Goal: Information Seeking & Learning: Check status

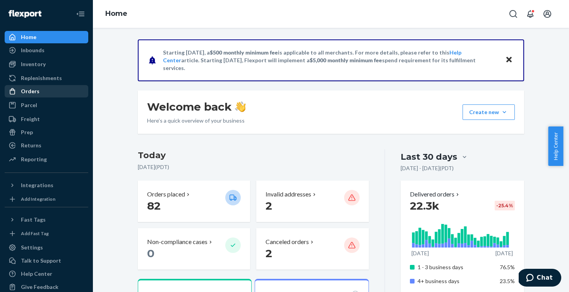
click at [39, 92] on div "Orders" at bounding box center [46, 91] width 82 height 11
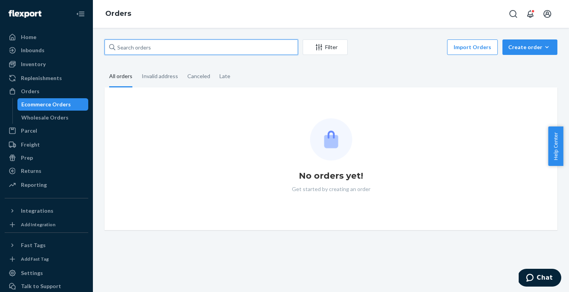
click at [144, 45] on input "text" at bounding box center [200, 46] width 193 height 15
paste input "#US25317443"
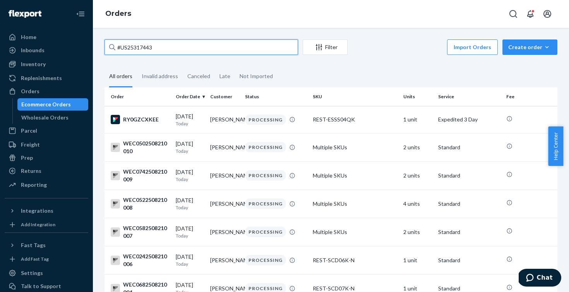
type input "#US25317443"
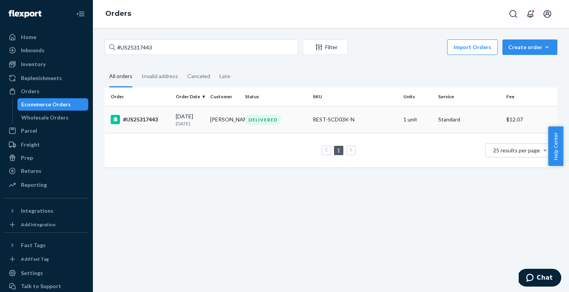
click at [139, 118] on div "#US25317443" at bounding box center [140, 119] width 59 height 9
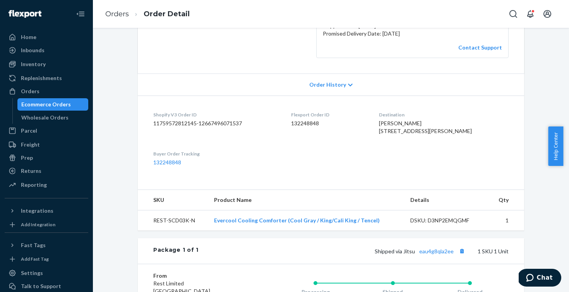
scroll to position [222, 0]
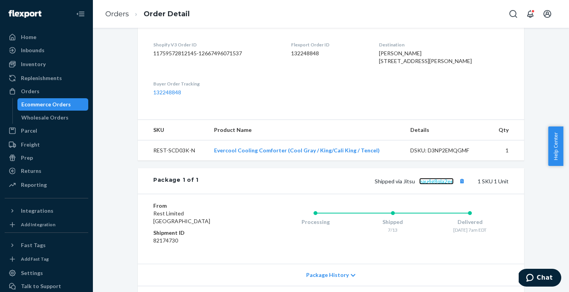
click at [422, 185] on link "eau4g8qla2ee" at bounding box center [436, 181] width 34 height 7
